Goal: Information Seeking & Learning: Learn about a topic

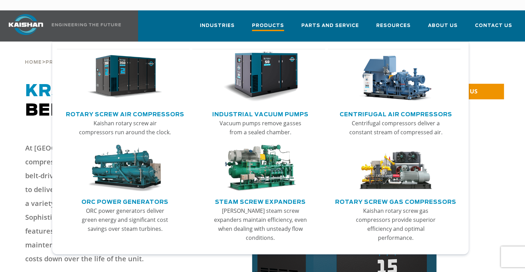
click at [276, 22] on span "Products" at bounding box center [268, 26] width 32 height 9
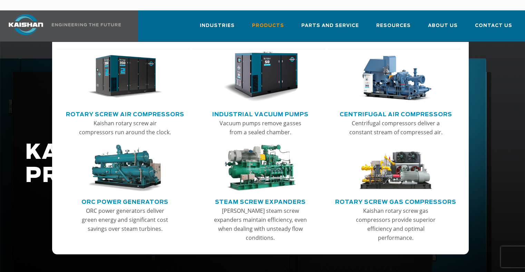
click at [119, 74] on img "Main menu" at bounding box center [124, 76] width 75 height 50
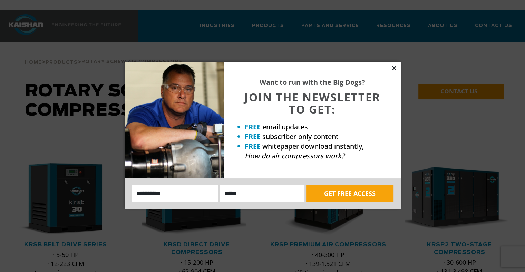
click at [393, 69] on icon at bounding box center [394, 68] width 4 height 4
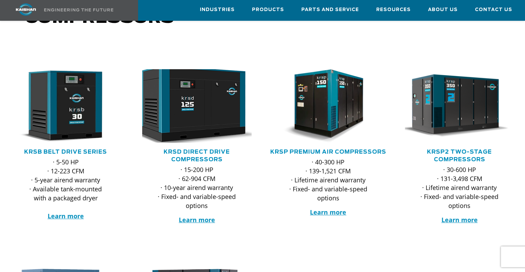
scroll to position [104, 0]
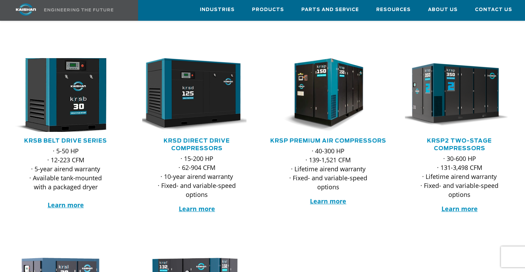
click at [97, 75] on img at bounding box center [60, 94] width 120 height 81
